Goal: Task Accomplishment & Management: Use online tool/utility

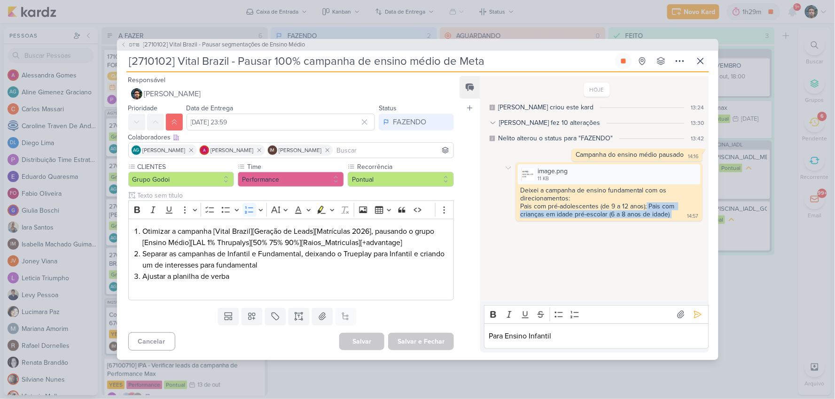
drag, startPoint x: 671, startPoint y: 218, endPoint x: 647, endPoint y: 208, distance: 26.1
click at [647, 208] on div "Deixei a campanha de ensino fundamental com os direcionamentos: Pais com pré-ad…" at bounding box center [609, 203] width 182 height 33
copy div "Pais com crianças em idade pré-escolar (6 a 8 anos de idade)"
click at [566, 338] on p "Para Ensino Infantil" at bounding box center [596, 336] width 215 height 11
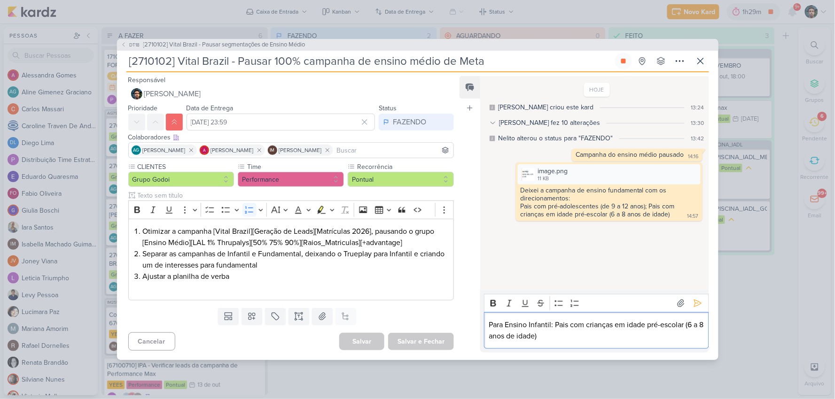
click at [692, 327] on p "Para Ensino Infantil: Pais com crianças em idade pré-escolar (6 a 8 anos de ida…" at bounding box center [596, 331] width 215 height 23
click at [492, 335] on p "Para Ensino Infantil: Pais com crianças em idade pré-escolar (3 a 8 anos de ida…" at bounding box center [596, 331] width 215 height 23
click at [571, 342] on div "Para Ensino Infantil: Pais com crianças em idade pré-escolar (3 a 5 anos de ida…" at bounding box center [596, 330] width 225 height 37
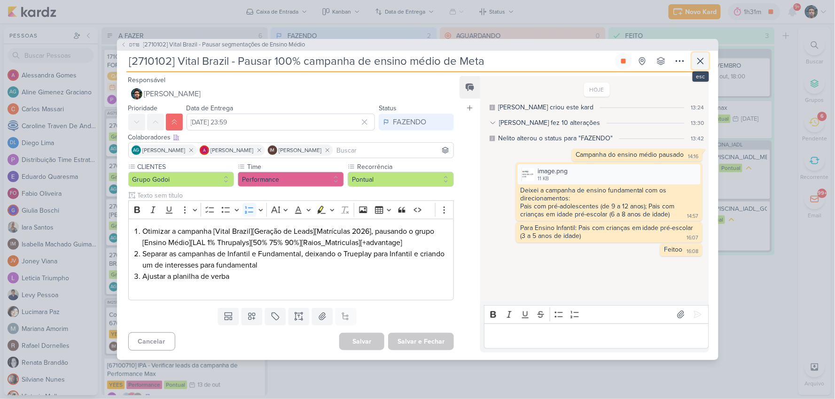
click at [697, 60] on icon at bounding box center [700, 60] width 11 height 11
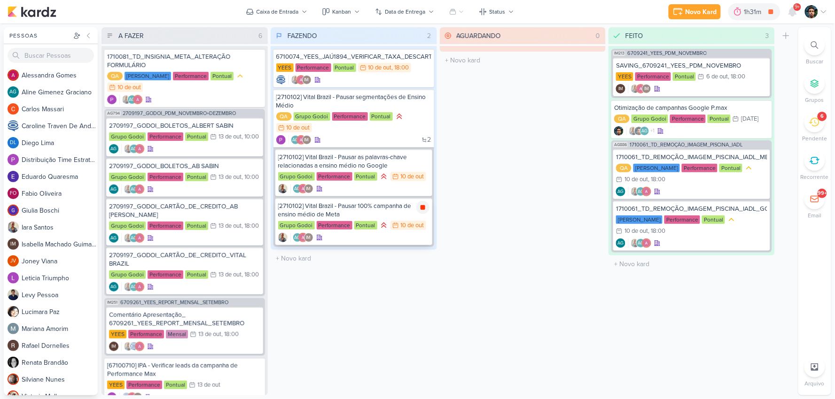
click at [426, 206] on icon at bounding box center [423, 208] width 8 height 8
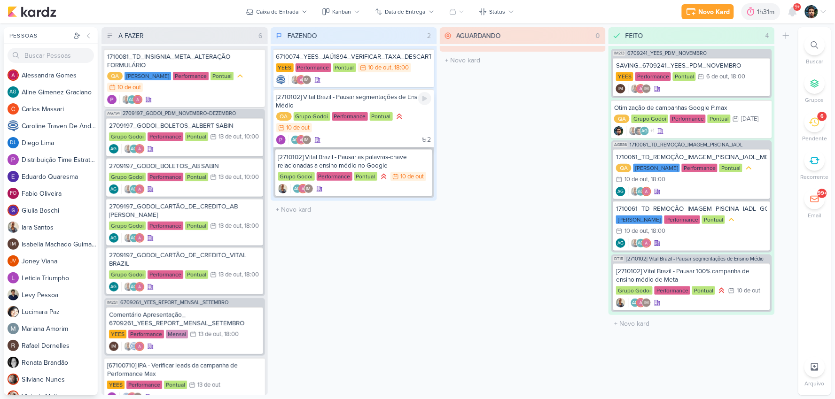
click at [388, 101] on div "[2710102] Vital Brazil - Pausar segmentações de Ensino Médio" at bounding box center [353, 101] width 155 height 17
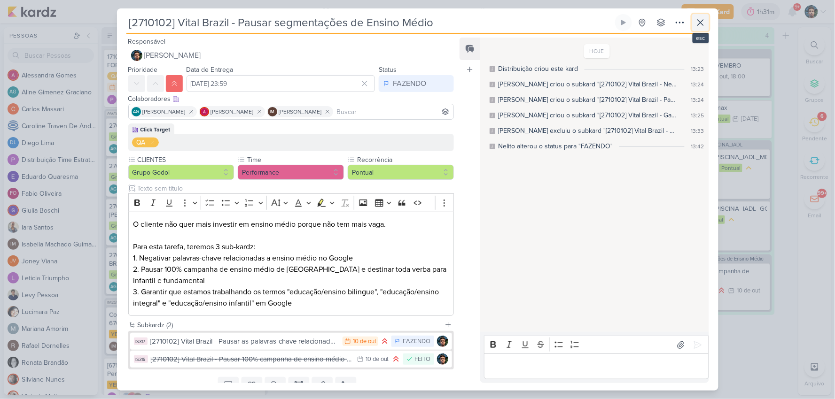
click at [692, 24] on button at bounding box center [700, 22] width 17 height 17
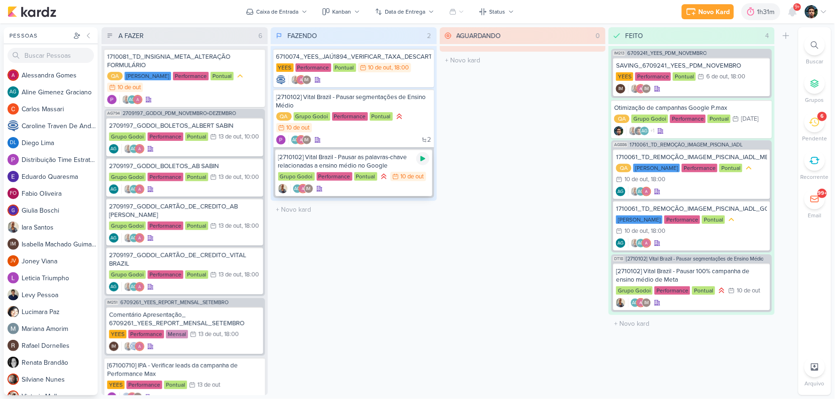
click at [421, 157] on icon at bounding box center [423, 158] width 5 height 5
click at [392, 164] on div "[2710102] Vital Brazil - Pausar as palavras-chave relacionadas a ensino médio n…" at bounding box center [353, 161] width 151 height 17
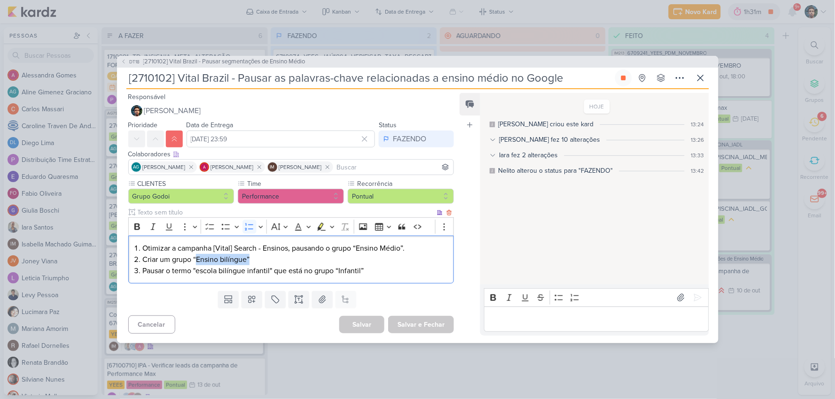
drag, startPoint x: 250, startPoint y: 260, endPoint x: 196, endPoint y: 255, distance: 53.8
click at [196, 255] on li "Criar um grupo “Ensino bilíngue”" at bounding box center [295, 259] width 306 height 11
click at [195, 255] on li "Criar um grupo “Ensino bilíngue”" at bounding box center [295, 259] width 306 height 11
drag, startPoint x: 199, startPoint y: 258, endPoint x: 248, endPoint y: 258, distance: 49.3
click at [248, 258] on li "Criar um grupo “Ensino bilíngue”" at bounding box center [295, 259] width 306 height 11
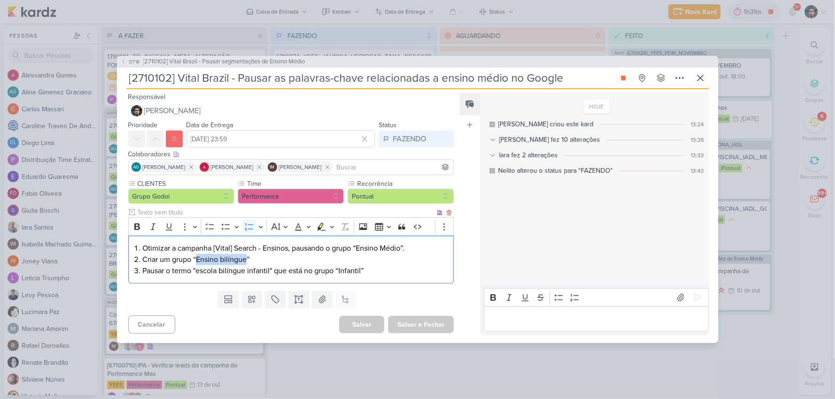
copy li "Ensino bilíngue"
click at [694, 80] on button at bounding box center [700, 78] width 17 height 17
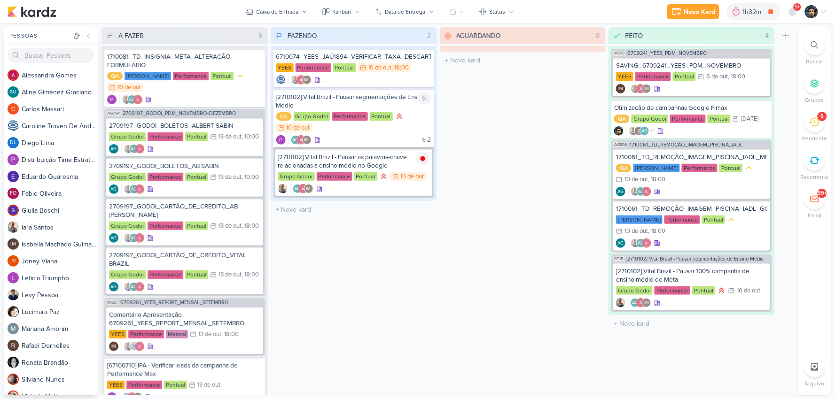
click at [390, 131] on div "QA Grupo Godoi Performance Pontual 10/10 [DATE]" at bounding box center [353, 123] width 155 height 22
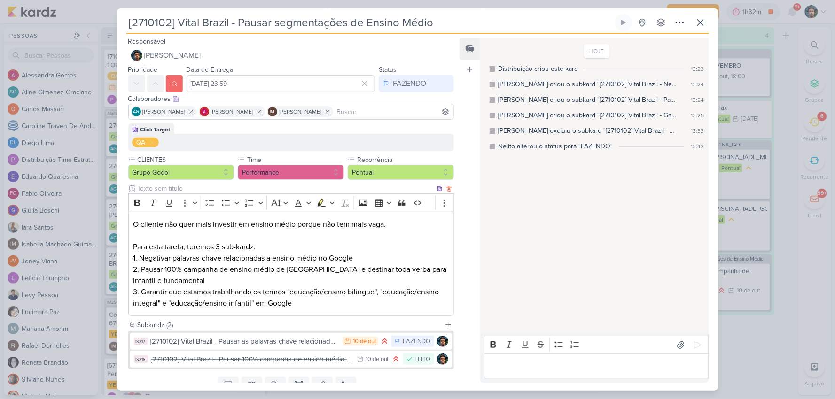
click at [367, 291] on p "Para esta tarefa, teremos 3 sub-kardz: 1. Negativar palavras-chave relacionadas…" at bounding box center [291, 276] width 316 height 68
copy p "bilingue"
click at [328, 303] on p "Para esta tarefa, teremos 3 sub-kardz: 1. Negativar palavras-chave relacionadas…" at bounding box center [291, 276] width 316 height 68
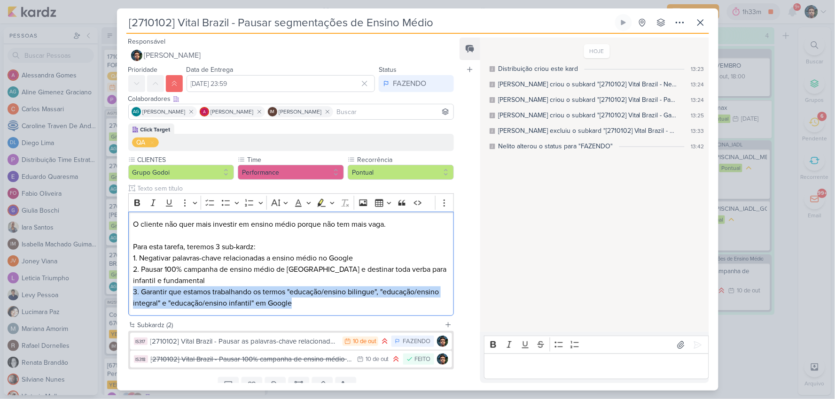
drag, startPoint x: 307, startPoint y: 303, endPoint x: 121, endPoint y: 294, distance: 186.7
click at [121, 294] on div "Click Target QA CLIENTES Grupo Godoi" at bounding box center [287, 222] width 341 height 196
click at [387, 298] on p "Para esta tarefa, teremos 3 sub-kardz: 1. Negativar palavras-chave relacionadas…" at bounding box center [291, 276] width 316 height 68
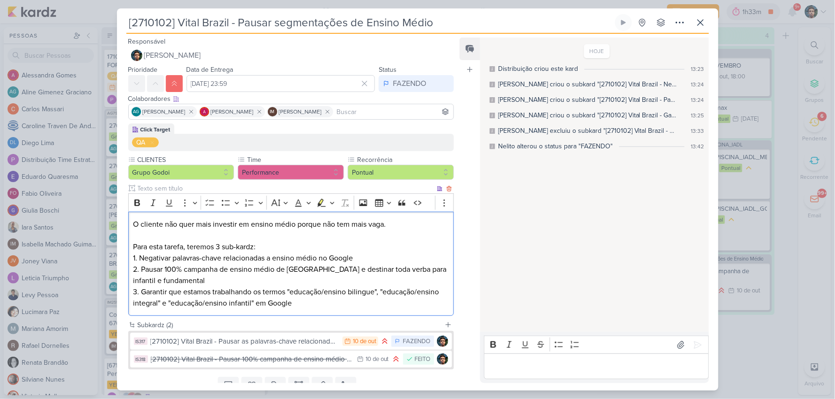
click at [382, 289] on p "Para esta tarefa, teremos 3 sub-kardz: 1. Negativar palavras-chave relacionadas…" at bounding box center [291, 276] width 316 height 68
click at [390, 294] on p "Para esta tarefa, teremos 3 sub-kardz: 1. Negativar palavras-chave relacionadas…" at bounding box center [291, 276] width 316 height 68
click at [383, 292] on p "Para esta tarefa, teremos 3 sub-kardz: 1. Negativar palavras-chave relacionadas…" at bounding box center [291, 276] width 316 height 68
drag, startPoint x: 346, startPoint y: 301, endPoint x: 352, endPoint y: 301, distance: 6.6
click at [348, 301] on p "Para esta tarefa, teremos 3 sub-kardz: 1. Negativar palavras-chave relacionadas…" at bounding box center [291, 276] width 316 height 68
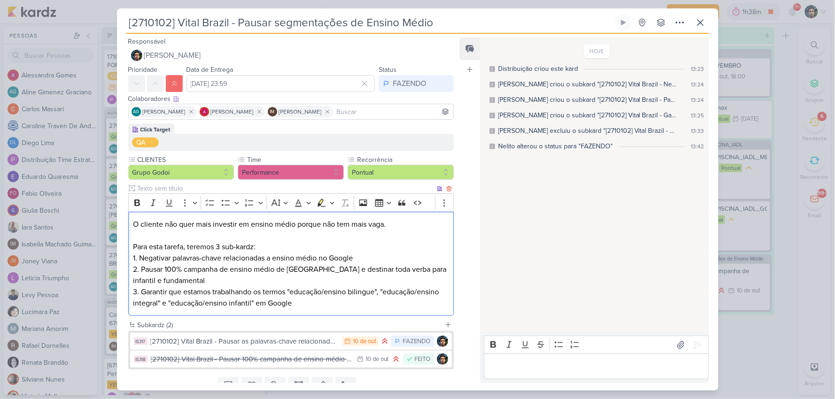
click at [311, 292] on p "Para esta tarefa, teremos 3 sub-kardz: 1. Negativar palavras-chave relacionadas…" at bounding box center [291, 276] width 316 height 68
click at [339, 292] on p "Para esta tarefa, teremos 3 sub-kardz: 1. Negativar palavras-chave relacionadas…" at bounding box center [291, 276] width 316 height 68
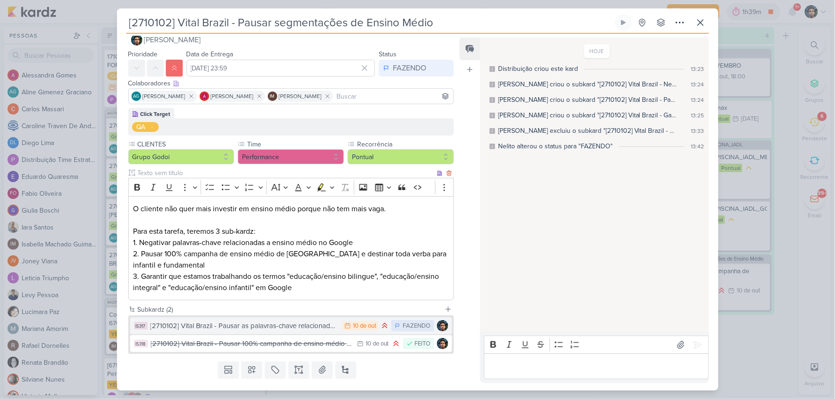
scroll to position [39, 0]
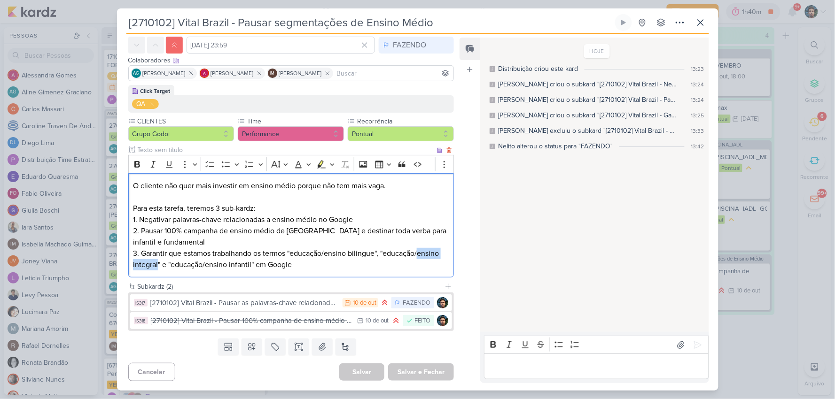
drag, startPoint x: 419, startPoint y: 254, endPoint x: 157, endPoint y: 261, distance: 261.4
click at [157, 261] on p "Para esta tarefa, teremos 3 sub-kardz: 1. Negativar palavras-chave relacionadas…" at bounding box center [291, 237] width 316 height 68
copy p "ensino integral"
click at [557, 370] on p "Editor editing area: main" at bounding box center [596, 366] width 215 height 11
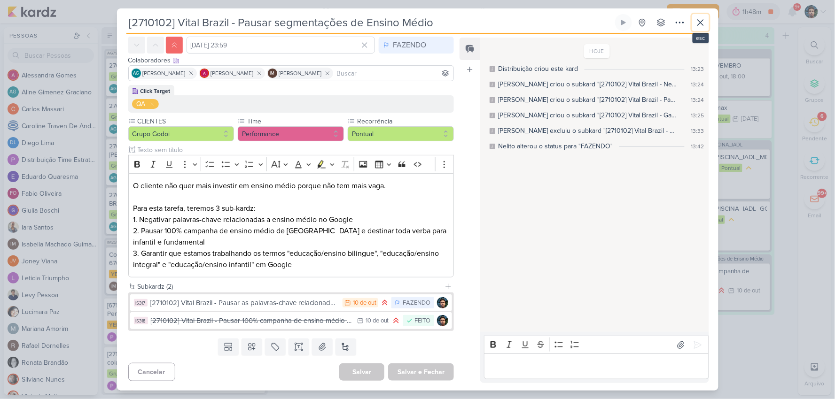
drag, startPoint x: 704, startPoint y: 25, endPoint x: 697, endPoint y: 27, distance: 7.3
click at [704, 26] on icon at bounding box center [700, 22] width 11 height 11
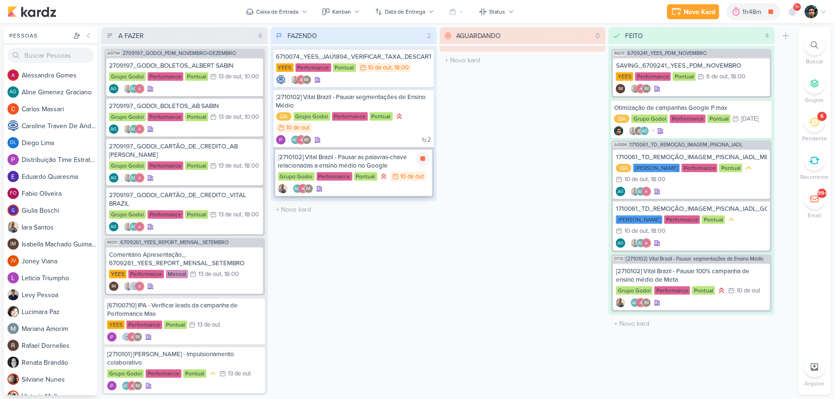
click at [383, 154] on div "[2710102] Vital Brazil - Pausar as palavras-chave relacionadas a ensino médio n…" at bounding box center [353, 161] width 151 height 17
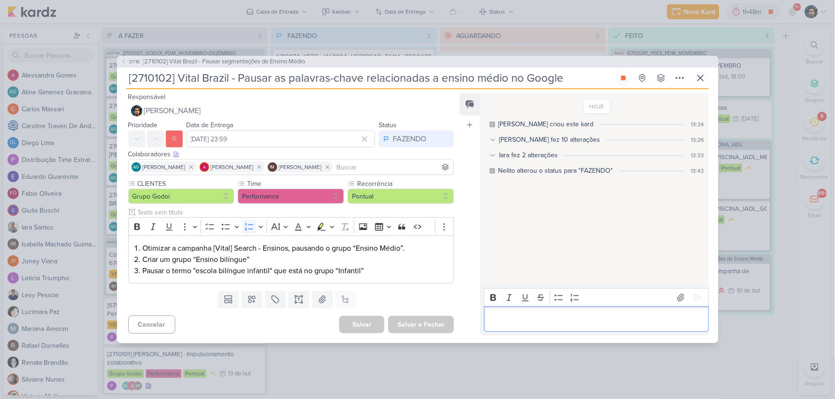
click at [531, 315] on p "Editor editing area: main" at bounding box center [596, 319] width 215 height 11
click at [508, 329] on div "Editor editing area: main" at bounding box center [596, 320] width 225 height 26
click at [696, 301] on icon at bounding box center [697, 297] width 9 height 9
click at [704, 81] on icon at bounding box center [700, 77] width 11 height 11
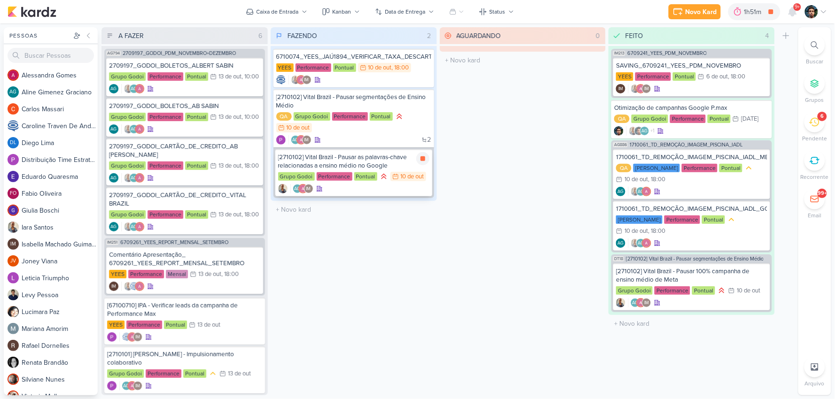
click at [398, 161] on div "[2710102] Vital Brazil - Pausar as palavras-chave relacionadas a ensino médio n…" at bounding box center [353, 161] width 151 height 17
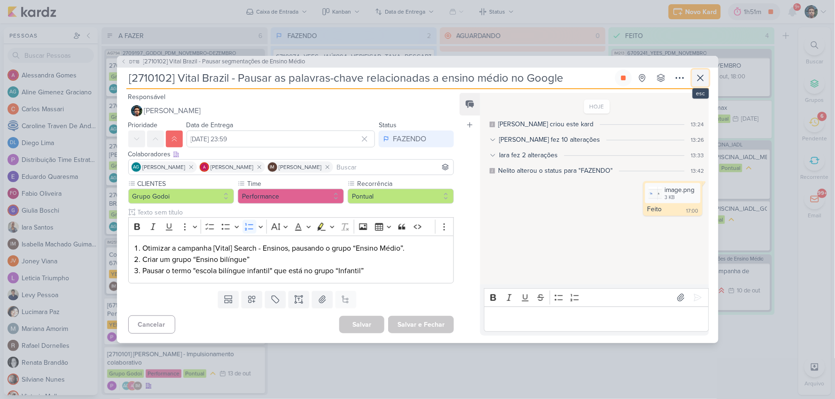
click at [696, 76] on icon at bounding box center [700, 77] width 11 height 11
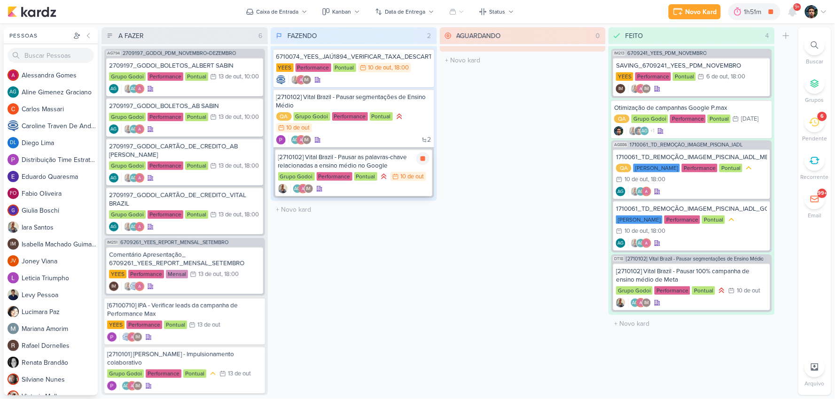
click at [396, 159] on div "[2710102] Vital Brazil - Pausar as palavras-chave relacionadas a ensino médio n…" at bounding box center [353, 161] width 151 height 17
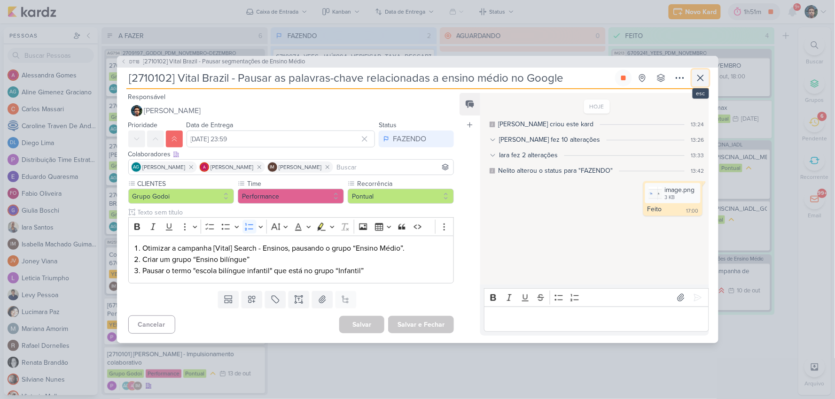
click at [701, 80] on icon at bounding box center [700, 77] width 11 height 11
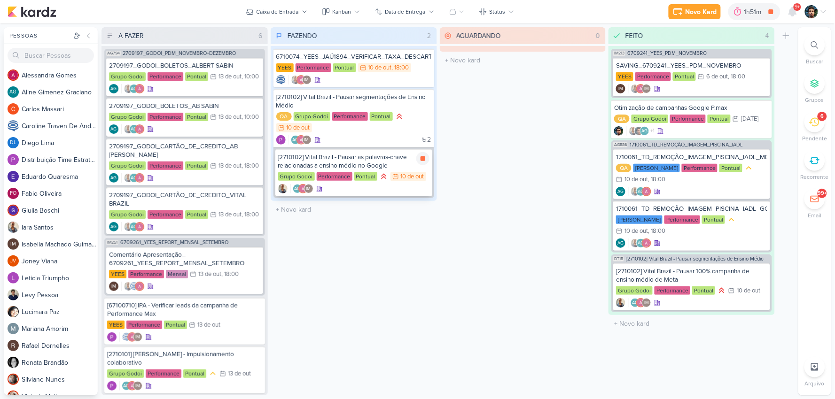
click at [421, 156] on icon at bounding box center [423, 159] width 8 height 8
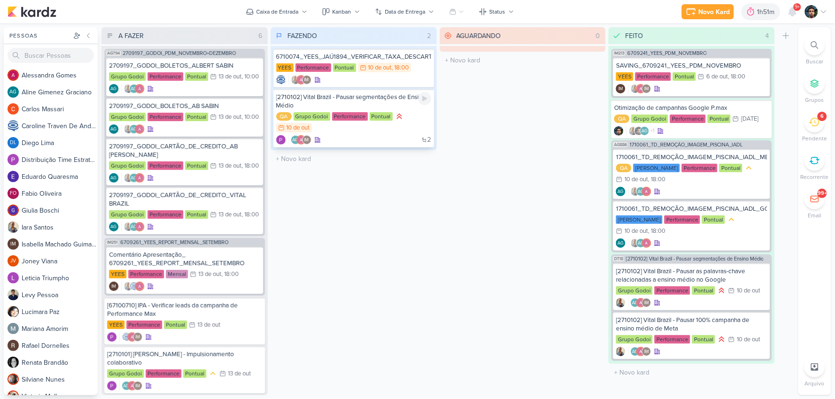
click at [370, 99] on div "[2710102] Vital Brazil - Pausar segmentações de Ensino Médio" at bounding box center [353, 101] width 155 height 17
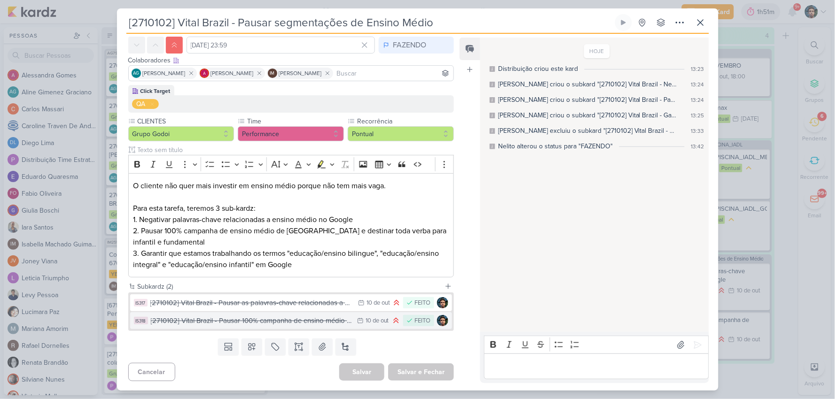
scroll to position [0, 0]
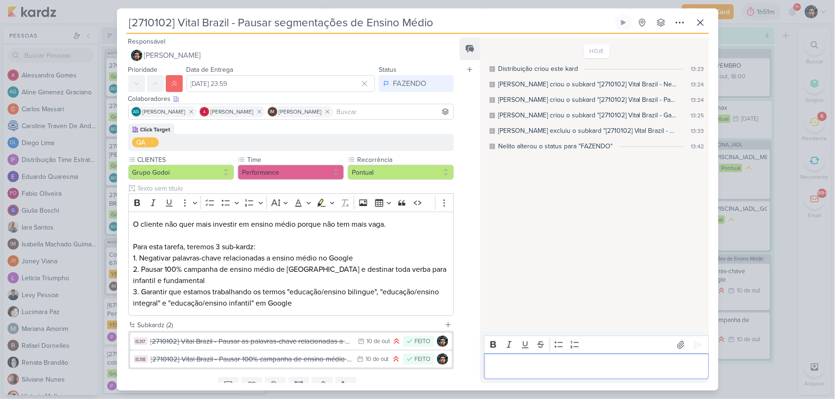
click at [517, 365] on p "Editor editing area: main" at bounding box center [596, 366] width 215 height 11
click at [702, 24] on icon at bounding box center [700, 22] width 11 height 11
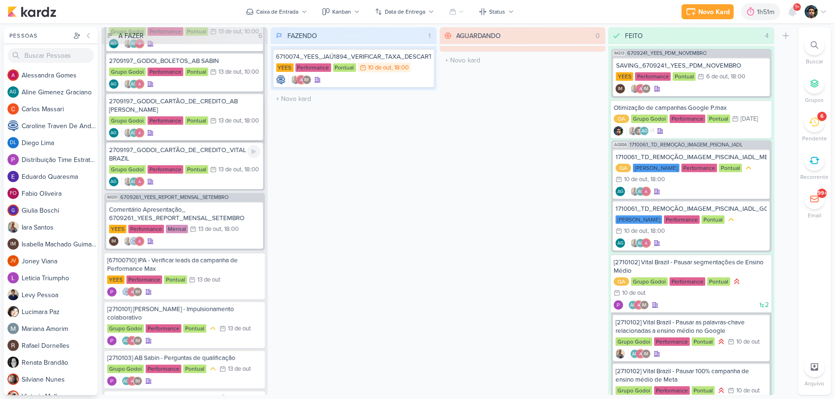
scroll to position [97, 0]
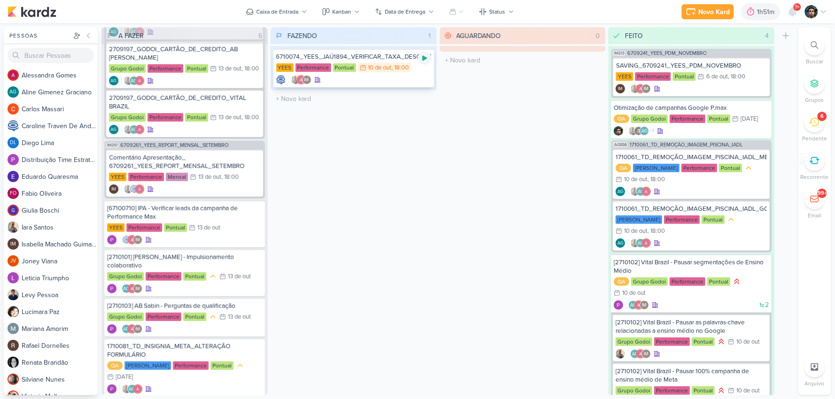
click at [423, 55] on icon at bounding box center [425, 59] width 8 height 8
click at [826, 134] on p "Pendente" at bounding box center [815, 138] width 25 height 8
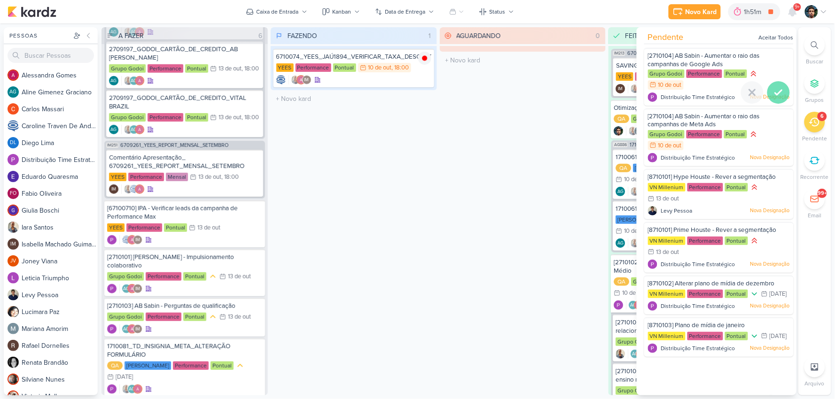
click at [780, 91] on icon at bounding box center [778, 92] width 11 height 11
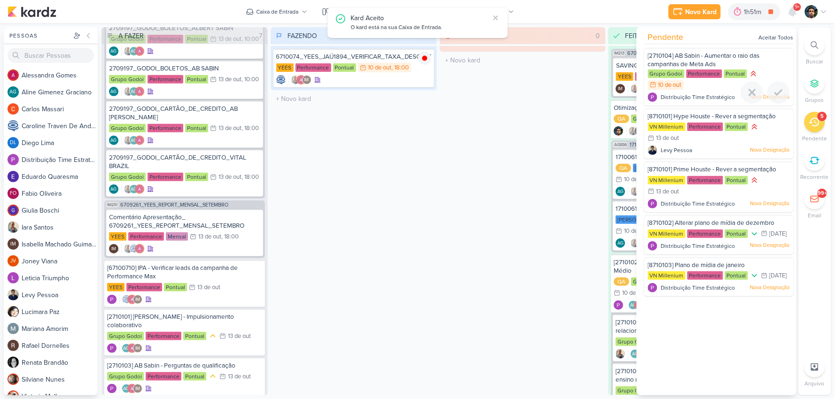
click at [780, 91] on icon at bounding box center [778, 92] width 11 height 11
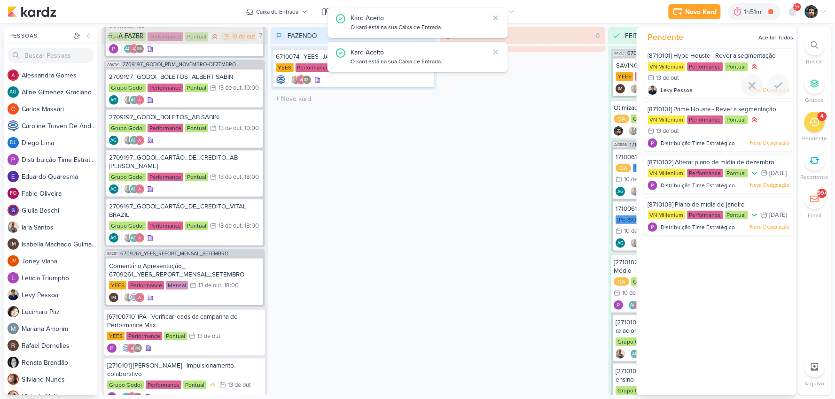
click at [780, 91] on div at bounding box center [778, 85] width 23 height 23
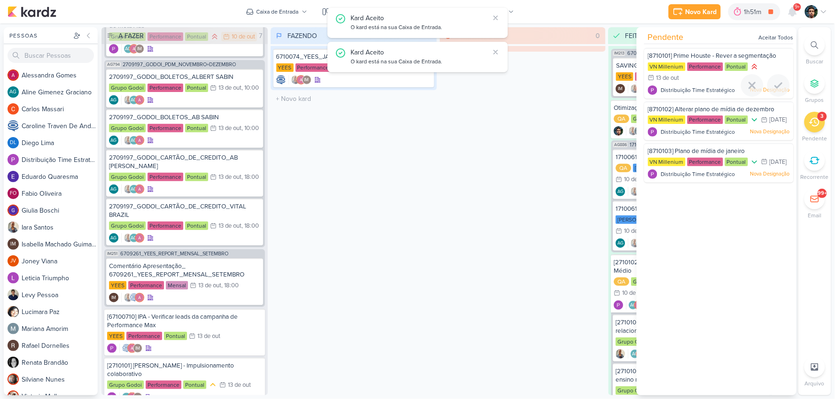
click at [780, 91] on div at bounding box center [778, 85] width 23 height 23
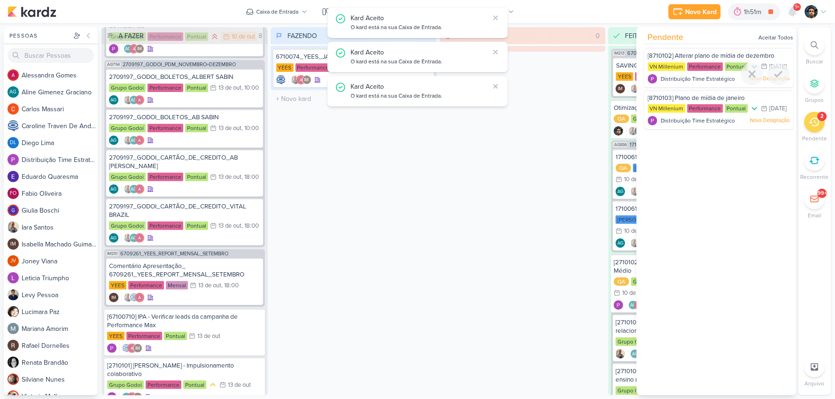
click at [780, 86] on div at bounding box center [778, 74] width 23 height 23
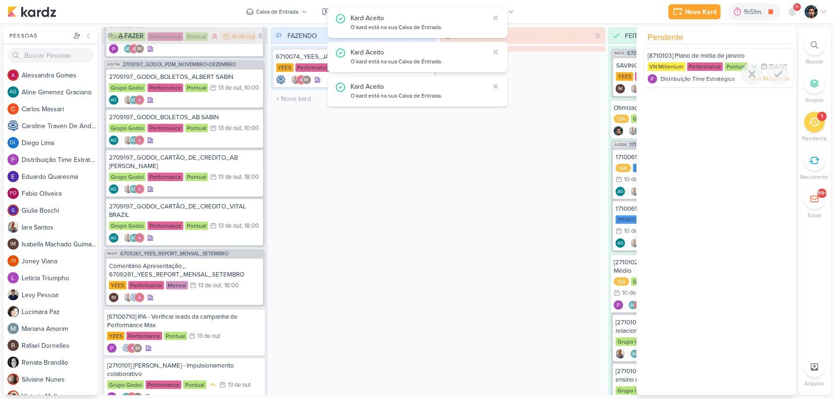
click at [780, 86] on div at bounding box center [778, 74] width 23 height 23
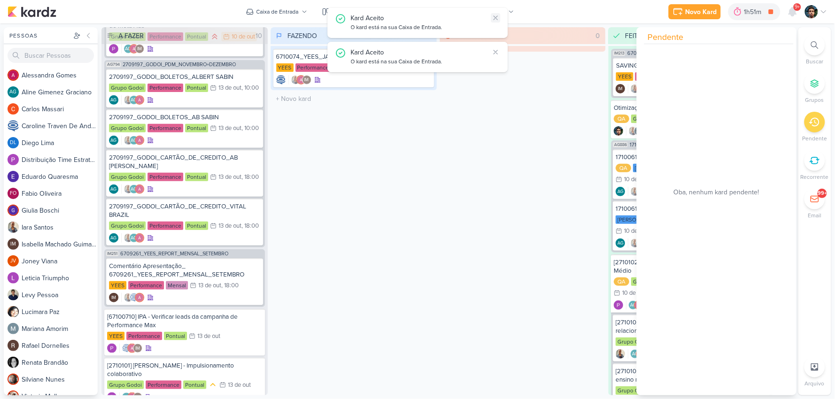
click at [499, 19] on button at bounding box center [495, 17] width 9 height 9
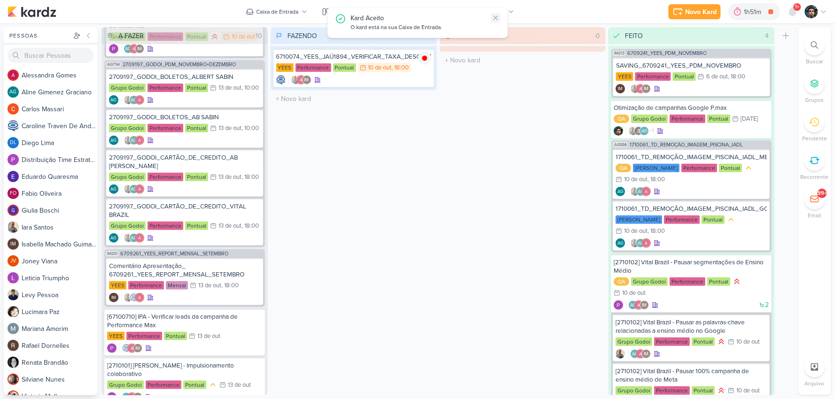
click at [499, 19] on button at bounding box center [495, 17] width 9 height 9
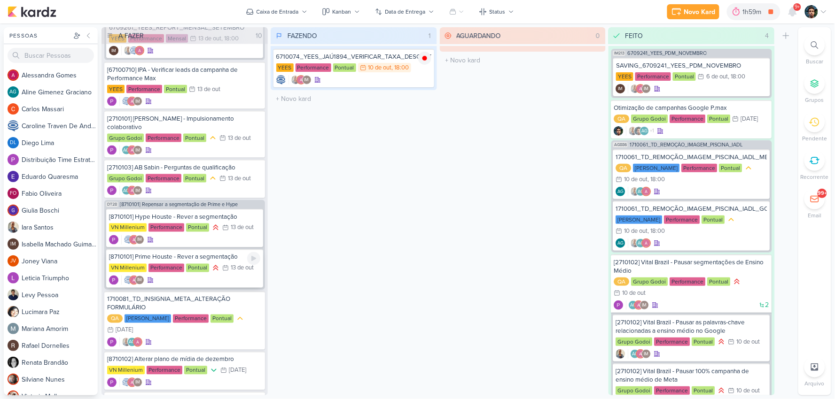
scroll to position [376, 0]
